Goal: Check status: Check status

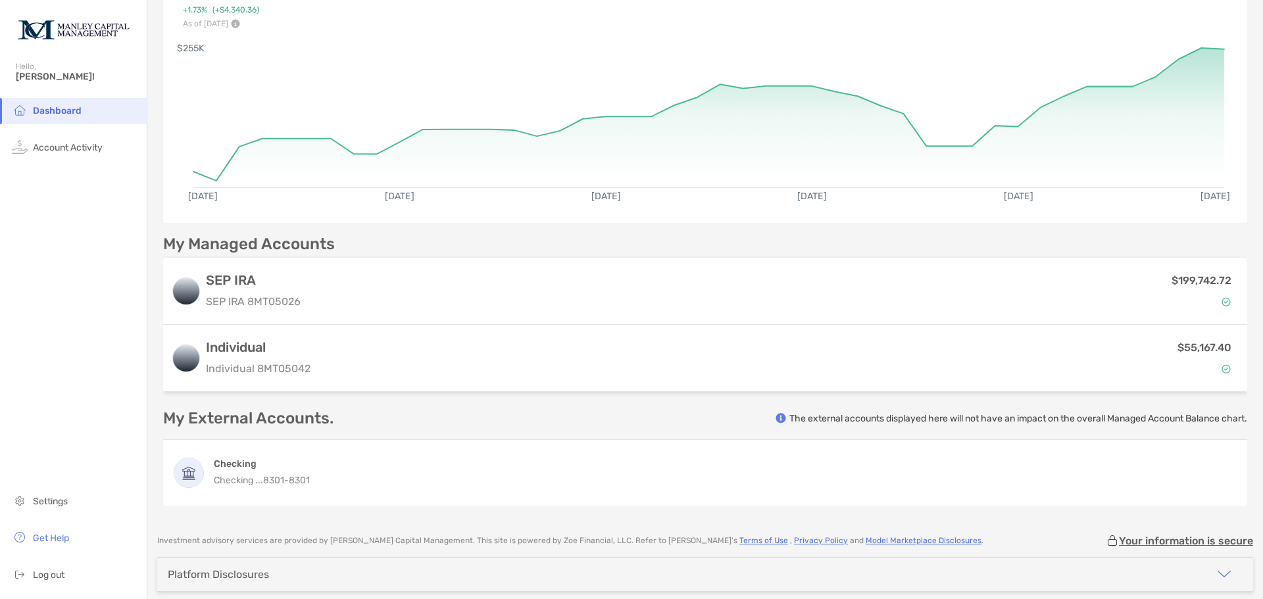
scroll to position [174, 0]
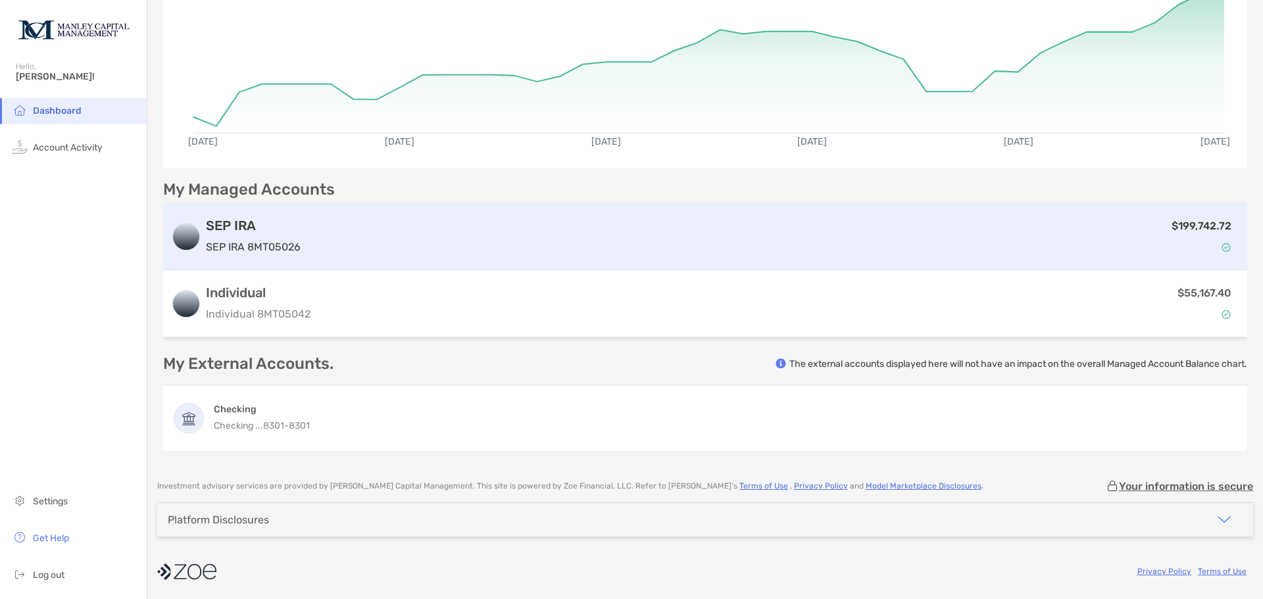
click at [350, 247] on div "$199,742.72" at bounding box center [772, 237] width 933 height 38
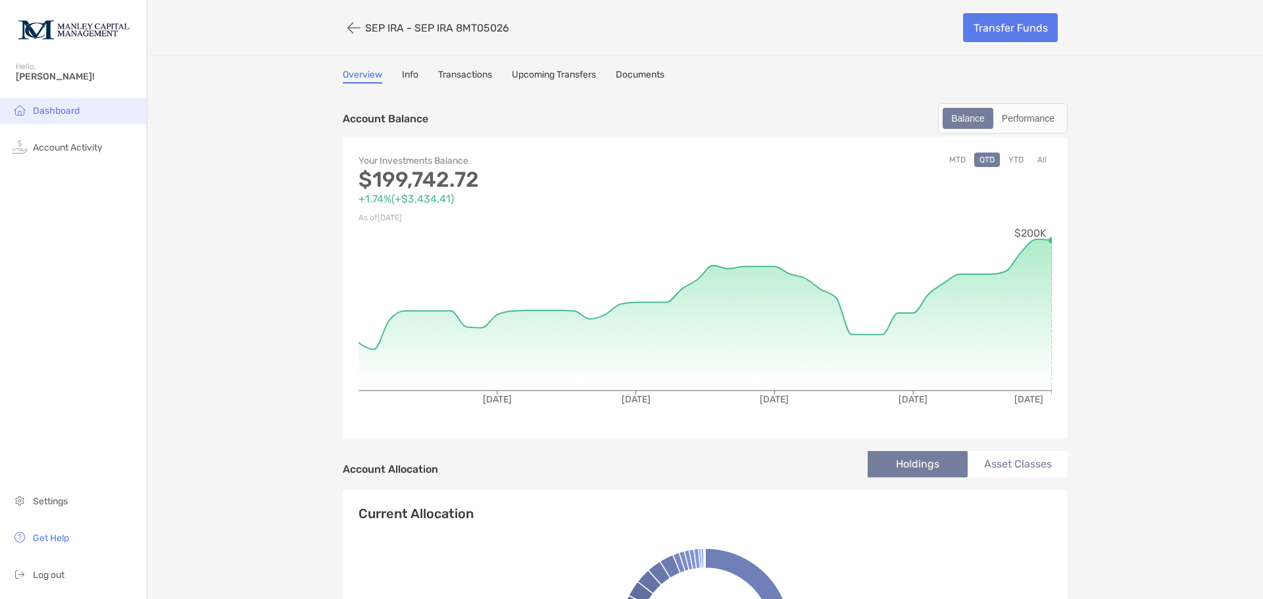
click at [70, 110] on span "Dashboard" at bounding box center [56, 110] width 47 height 11
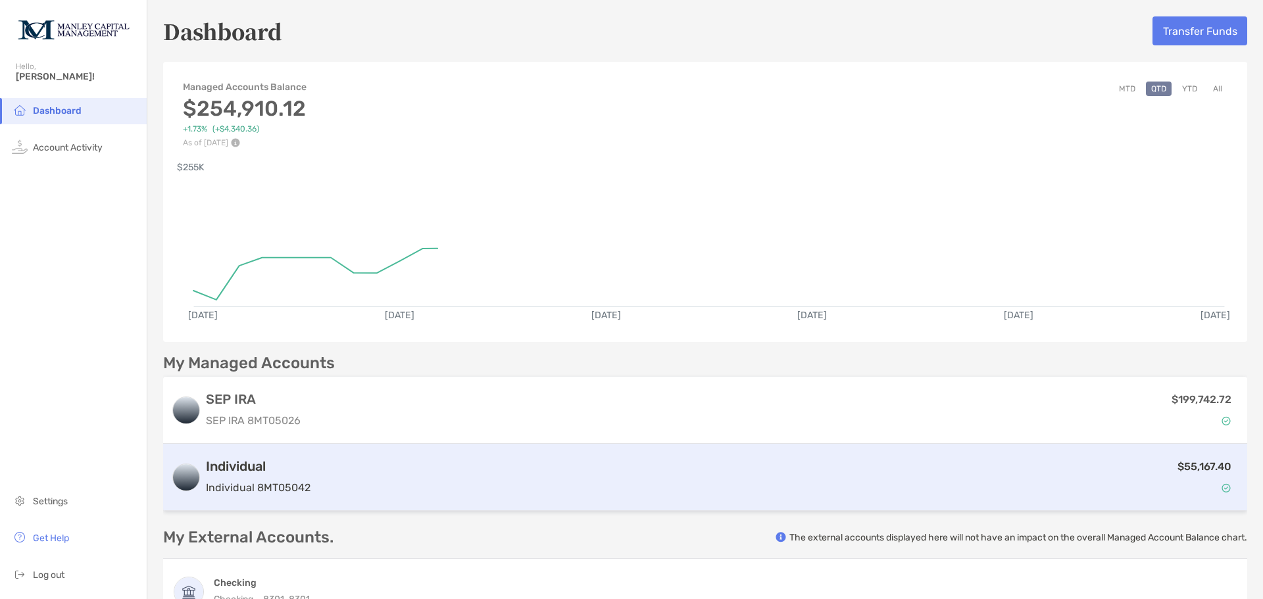
click at [353, 493] on div "$55,167.40" at bounding box center [777, 477] width 923 height 38
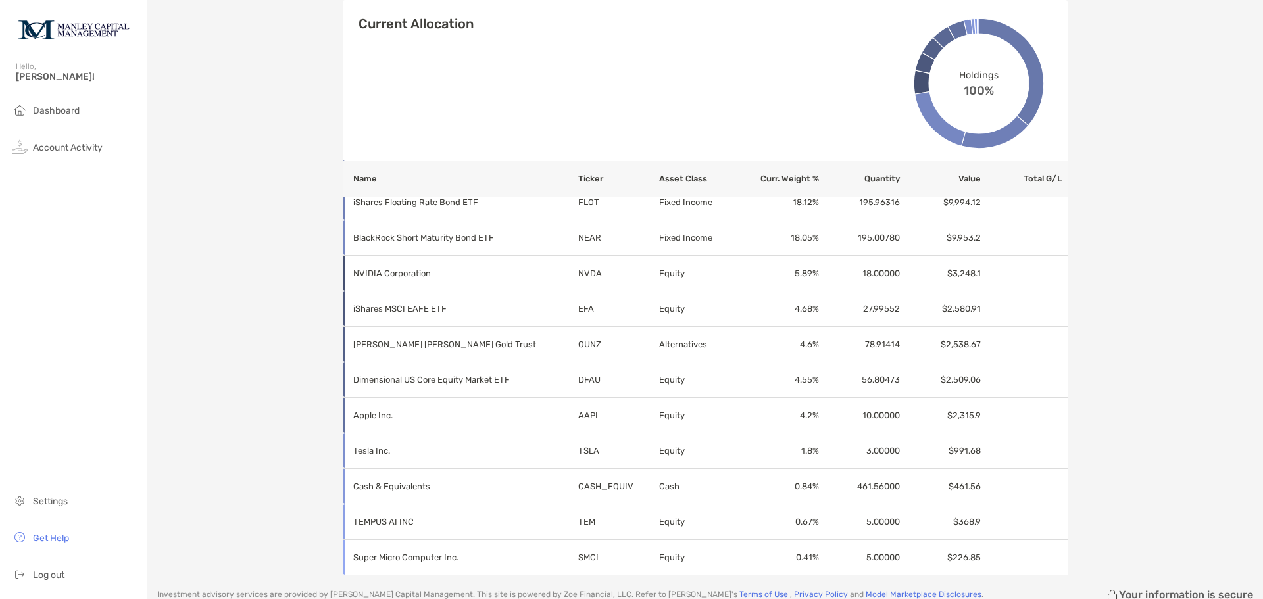
scroll to position [552, 0]
